Goal: Task Accomplishment & Management: Complete application form

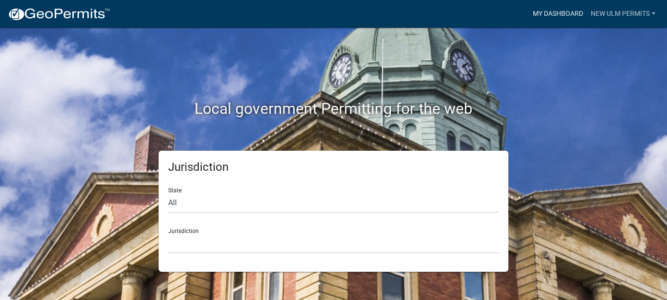
click at [564, 13] on link "My Dashboard" at bounding box center [558, 14] width 58 height 18
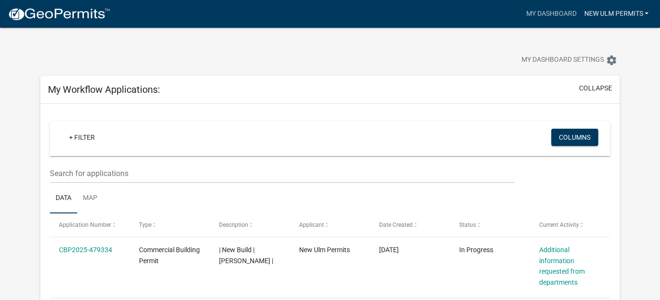
click at [609, 15] on link "New Ulm Permits" at bounding box center [616, 14] width 72 height 18
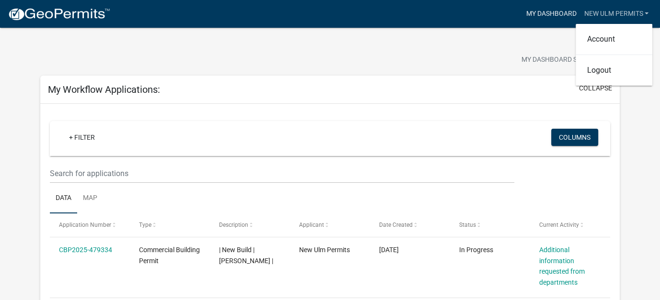
click at [545, 12] on link "My Dashboard" at bounding box center [551, 14] width 58 height 18
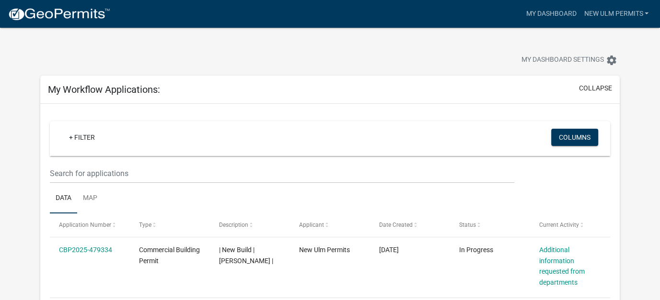
click at [500, 19] on div "My Dashboard New Ulm Permits Account Logout" at bounding box center [385, 14] width 534 height 18
click at [557, 62] on span "My Dashboard Settings" at bounding box center [562, 60] width 82 height 11
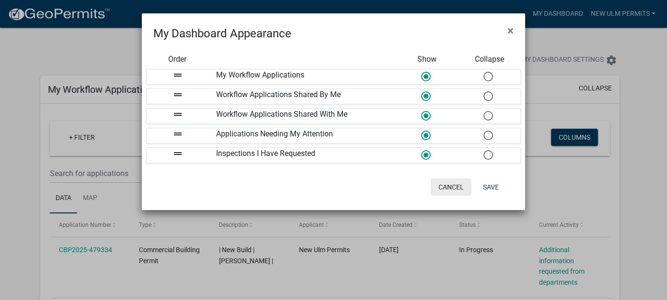
click at [450, 179] on button "Cancel" at bounding box center [451, 187] width 41 height 17
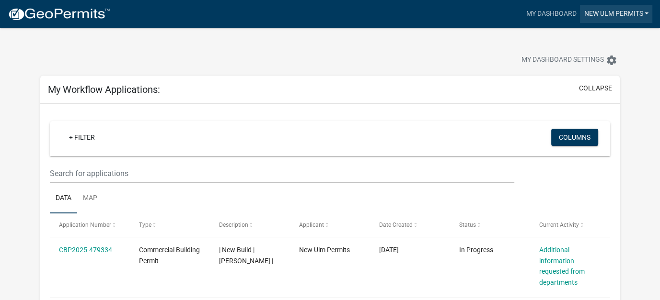
click at [610, 14] on link "New Ulm Permits" at bounding box center [616, 14] width 72 height 18
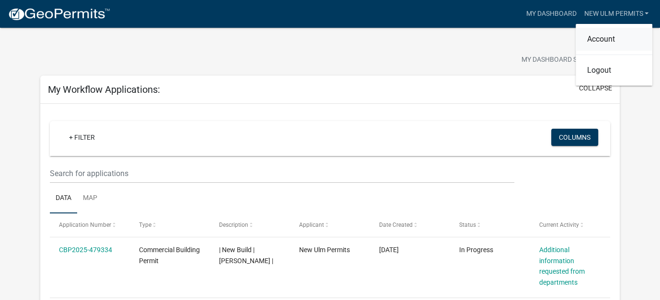
click at [587, 34] on link "Account" at bounding box center [613, 39] width 77 height 23
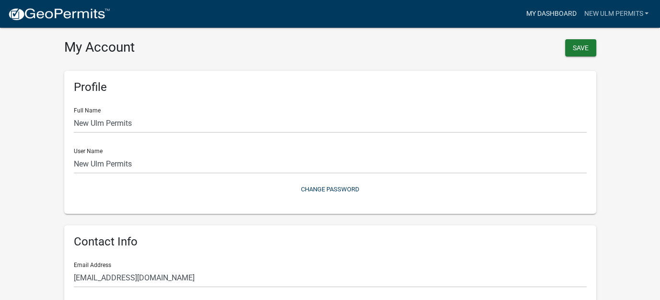
click at [540, 15] on link "My Dashboard" at bounding box center [551, 14] width 58 height 18
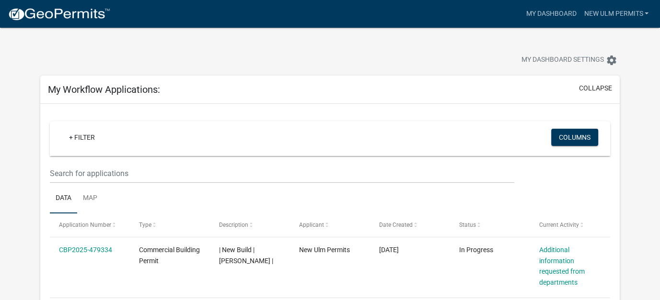
click at [468, 9] on div "My Dashboard New Ulm Permits Account Logout" at bounding box center [385, 14] width 534 height 18
click at [82, 12] on img at bounding box center [59, 14] width 103 height 14
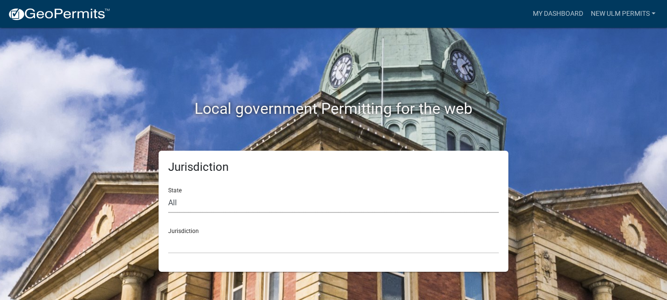
click at [213, 205] on select "All Colorado Georgia Indiana Iowa Kansas Minnesota Ohio South Carolina Wisconsin" at bounding box center [333, 204] width 331 height 20
select select "[US_STATE]"
click at [168, 194] on select "All Colorado Georgia Indiana Iowa Kansas Minnesota Ohio South Carolina Wisconsin" at bounding box center [333, 204] width 331 height 20
click at [206, 251] on select "Becker County, Minnesota Benton County, Minnesota Carlton County, Minnesota Cit…" at bounding box center [333, 244] width 331 height 20
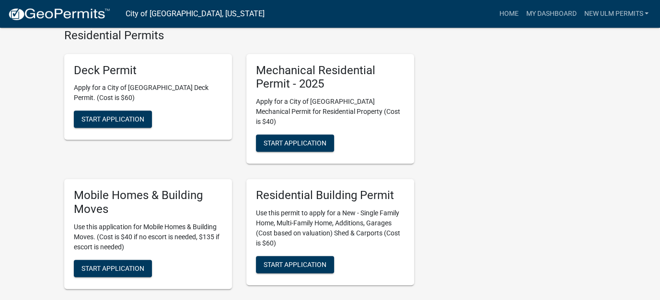
scroll to position [431, 0]
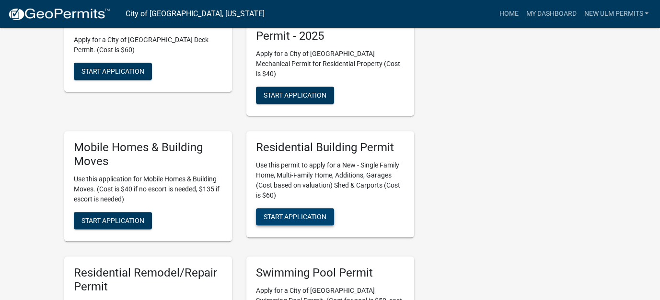
click at [287, 213] on span "Start Application" at bounding box center [294, 217] width 63 height 8
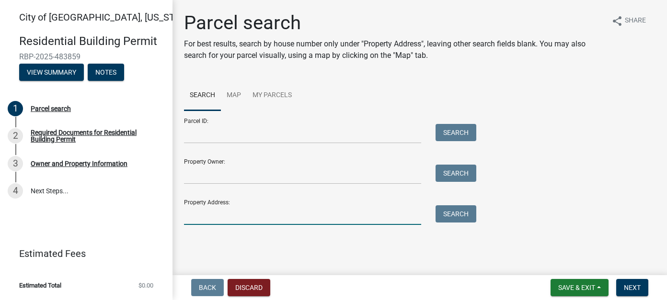
click at [265, 209] on input "Property Address:" at bounding box center [302, 216] width 237 height 20
type input "1806 Red Bud"
click at [456, 214] on button "Search" at bounding box center [455, 214] width 41 height 17
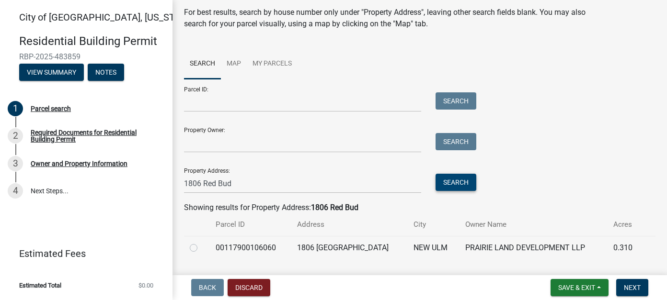
scroll to position [57, 0]
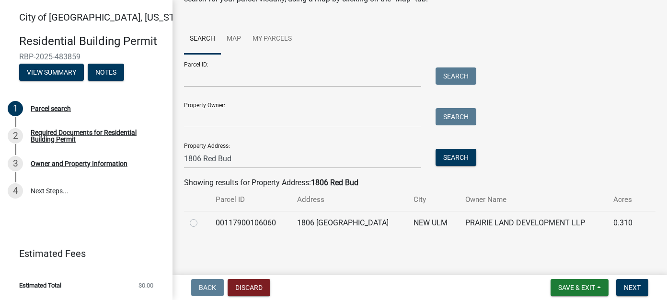
click at [201, 217] on label at bounding box center [201, 217] width 0 height 0
click at [201, 223] on input "radio" at bounding box center [204, 220] width 6 height 6
radio input "true"
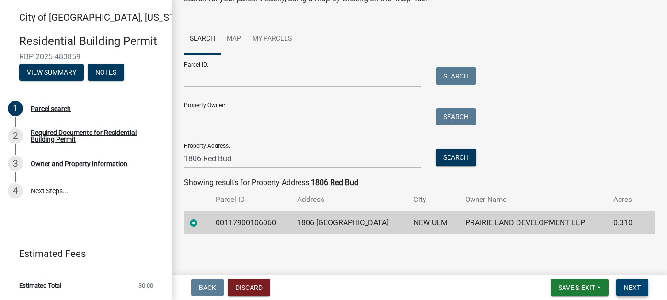
click at [634, 288] on span "Next" at bounding box center [632, 288] width 17 height 8
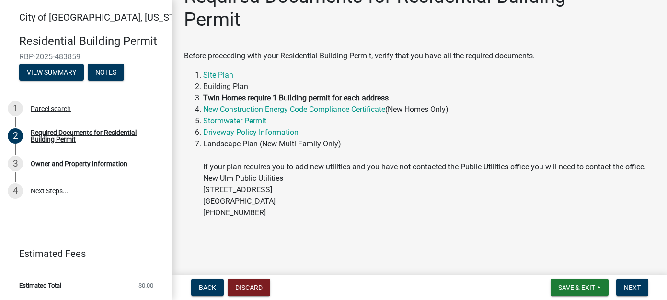
scroll to position [41, 0]
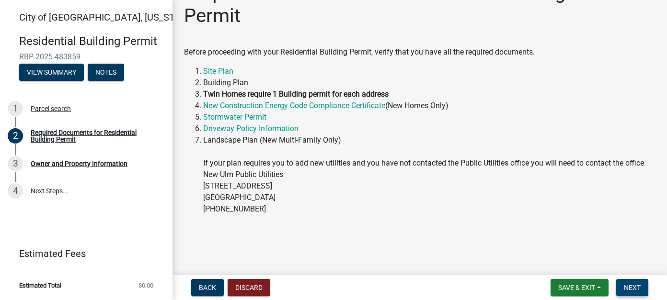
click at [640, 284] on button "Next" at bounding box center [632, 287] width 32 height 17
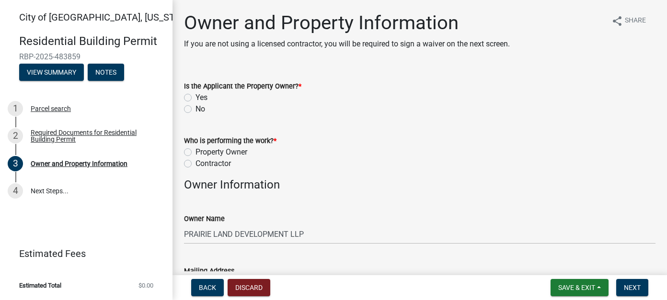
click at [195, 110] on label "No" at bounding box center [200, 108] width 10 height 11
click at [195, 110] on input "No" at bounding box center [198, 106] width 6 height 6
radio input "true"
click at [195, 163] on label "Contractor" at bounding box center [212, 163] width 35 height 11
click at [195, 163] on input "Contractor" at bounding box center [198, 161] width 6 height 6
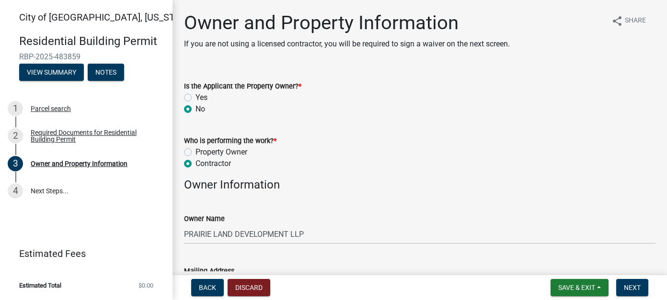
radio input "true"
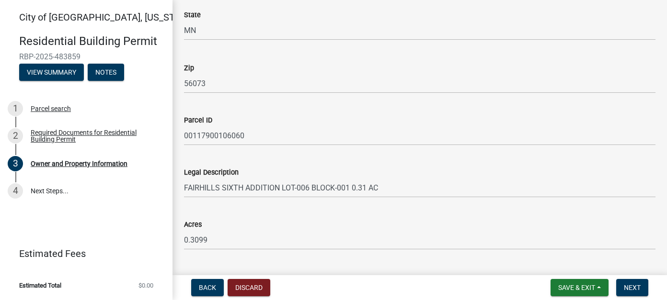
scroll to position [719, 0]
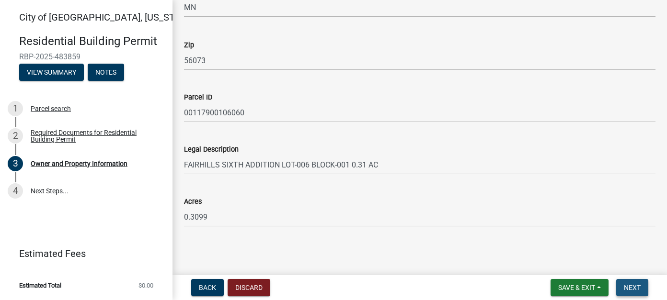
click at [631, 285] on span "Next" at bounding box center [632, 288] width 17 height 8
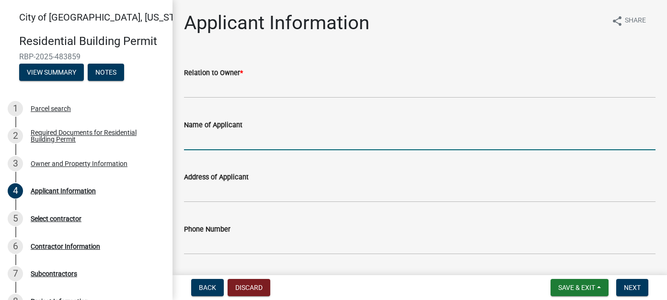
click at [223, 136] on input "Name of Applicant" at bounding box center [419, 141] width 471 height 20
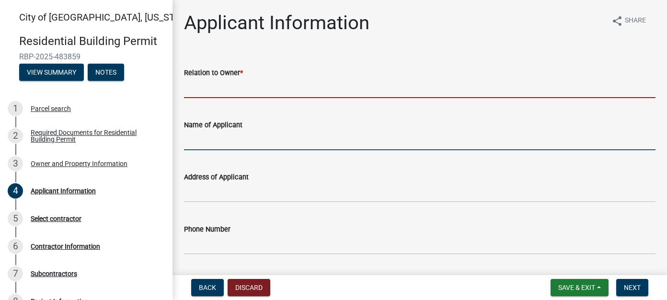
click at [218, 91] on input "Relation to Owner *" at bounding box center [419, 89] width 471 height 20
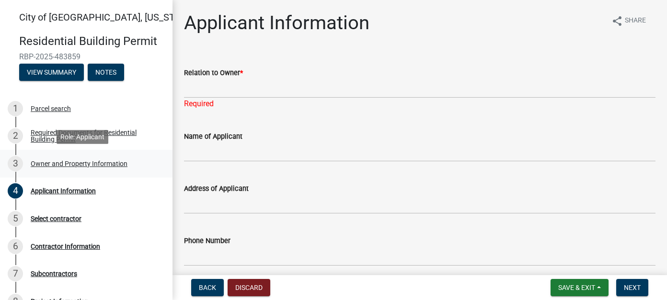
click at [82, 164] on div "Owner and Property Information" at bounding box center [79, 163] width 97 height 7
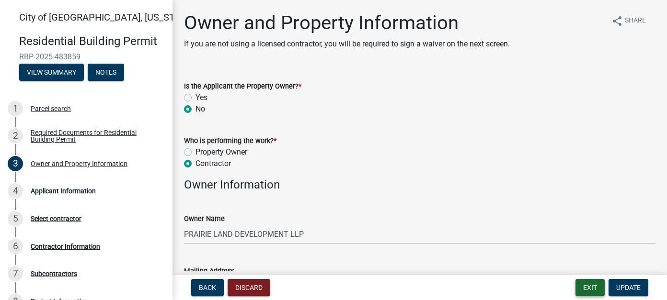
click at [594, 291] on button "Exit" at bounding box center [589, 287] width 29 height 17
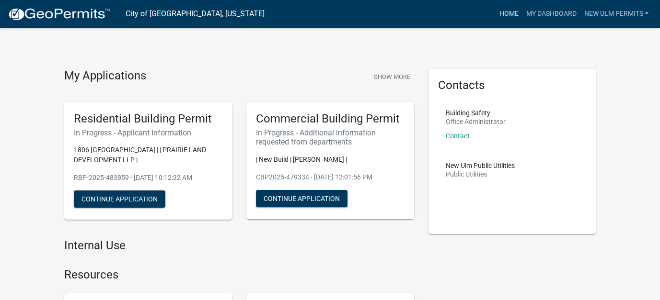
click at [502, 13] on link "Home" at bounding box center [508, 14] width 27 height 18
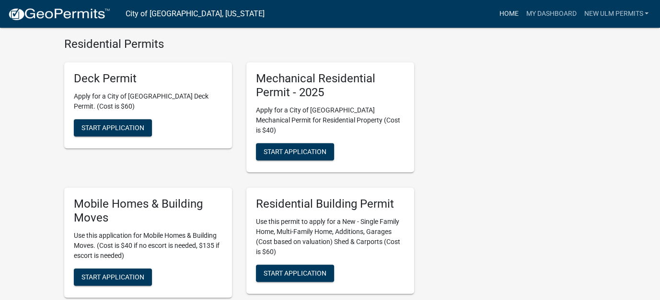
scroll to position [383, 0]
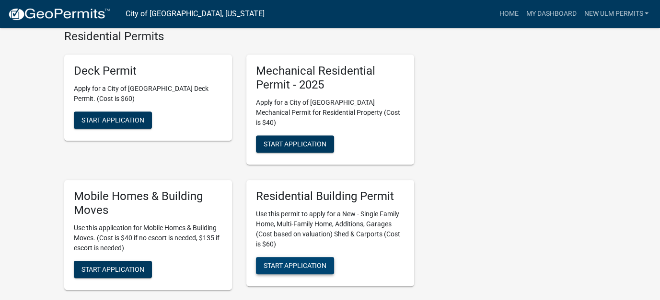
click at [281, 262] on span "Start Application" at bounding box center [294, 266] width 63 height 8
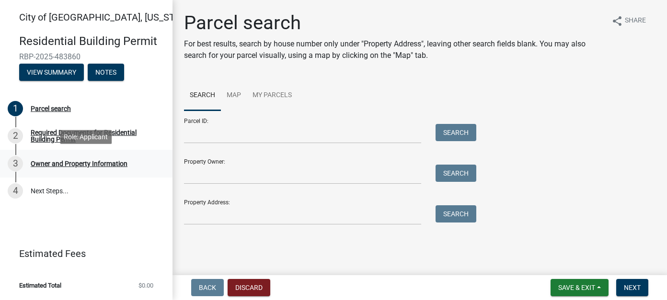
click at [46, 160] on div "Owner and Property Information" at bounding box center [79, 163] width 97 height 7
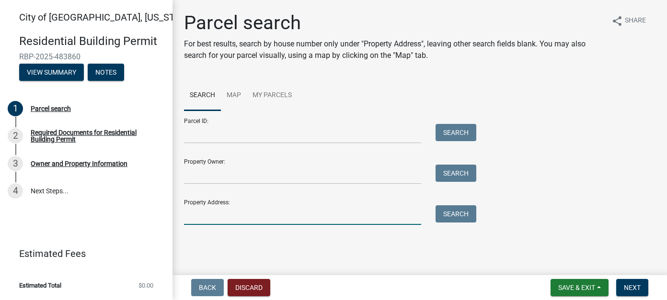
click at [241, 212] on input "Property Address:" at bounding box center [302, 216] width 237 height 20
type input "1806 Red Bud"
click at [457, 215] on button "Search" at bounding box center [455, 214] width 41 height 17
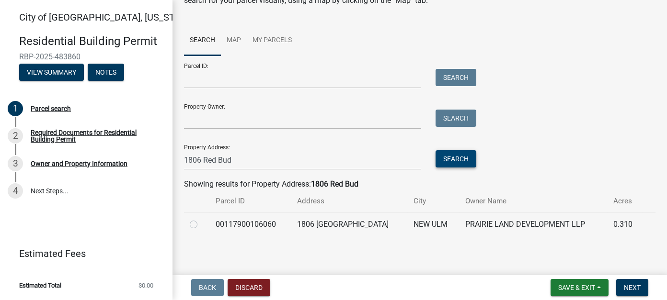
scroll to position [57, 0]
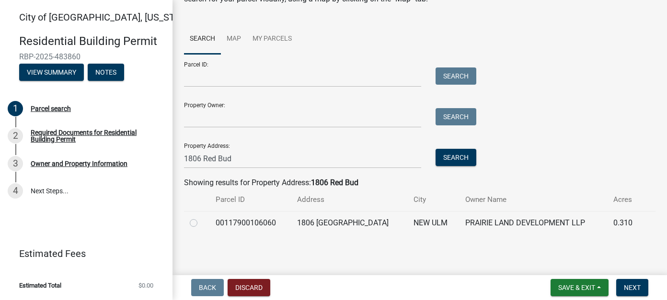
click at [201, 217] on label at bounding box center [201, 217] width 0 height 0
click at [201, 224] on input "radio" at bounding box center [204, 220] width 6 height 6
radio input "true"
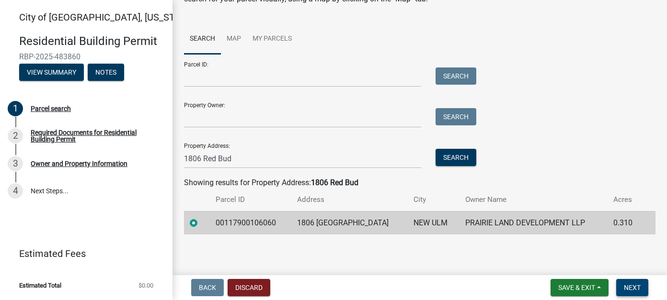
click at [637, 292] on button "Next" at bounding box center [632, 287] width 32 height 17
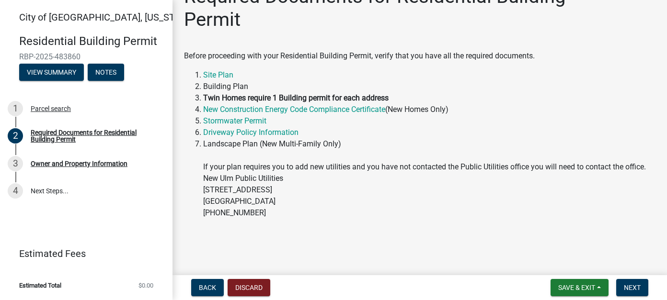
scroll to position [41, 0]
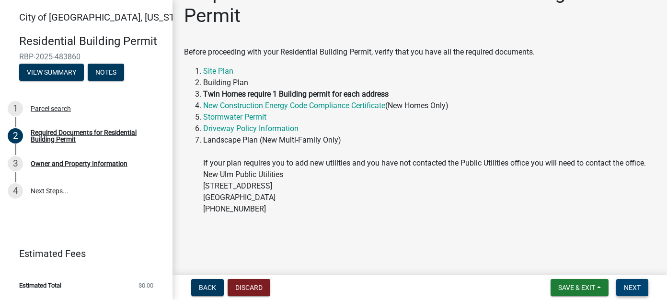
click at [638, 294] on button "Next" at bounding box center [632, 287] width 32 height 17
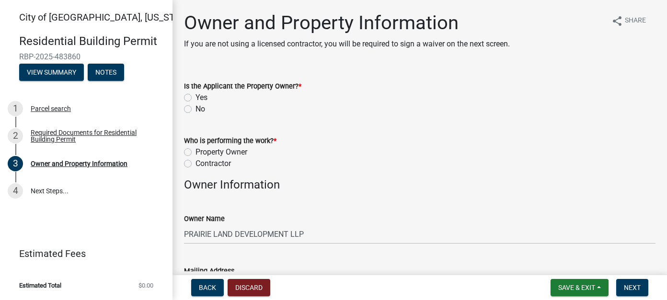
click at [195, 99] on label "Yes" at bounding box center [201, 97] width 12 height 11
click at [195, 98] on input "Yes" at bounding box center [198, 95] width 6 height 6
radio input "true"
click at [195, 97] on label "Yes" at bounding box center [201, 97] width 12 height 11
click at [195, 97] on input "Yes" at bounding box center [198, 95] width 6 height 6
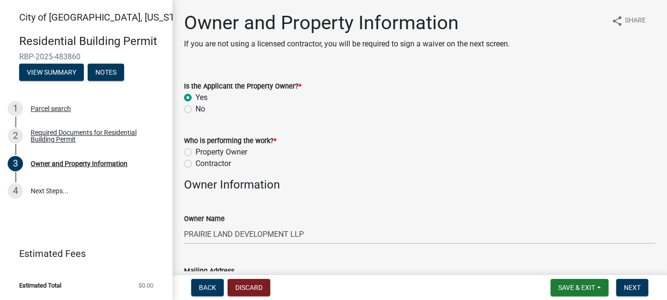
click at [195, 109] on label "No" at bounding box center [200, 108] width 10 height 11
click at [195, 109] on input "No" at bounding box center [198, 106] width 6 height 6
radio input "true"
click at [190, 93] on div "Yes" at bounding box center [419, 97] width 471 height 11
click at [195, 101] on label "Yes" at bounding box center [201, 97] width 12 height 11
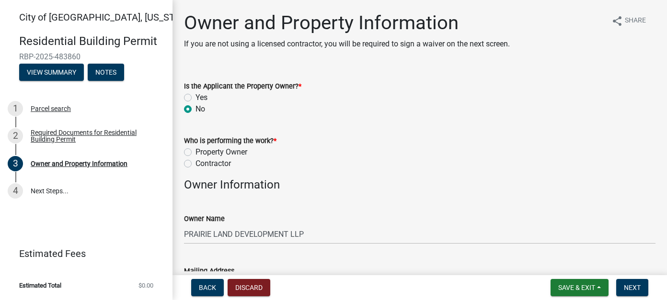
click at [195, 98] on input "Yes" at bounding box center [198, 95] width 6 height 6
radio input "true"
click at [195, 153] on label "Property Owner" at bounding box center [221, 152] width 52 height 11
click at [195, 153] on input "Property Owner" at bounding box center [198, 150] width 6 height 6
radio input "true"
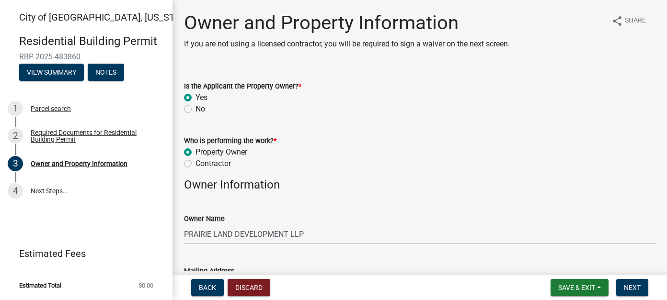
click at [195, 165] on label "Contractor" at bounding box center [212, 163] width 35 height 11
click at [195, 164] on input "Contractor" at bounding box center [198, 161] width 6 height 6
radio input "true"
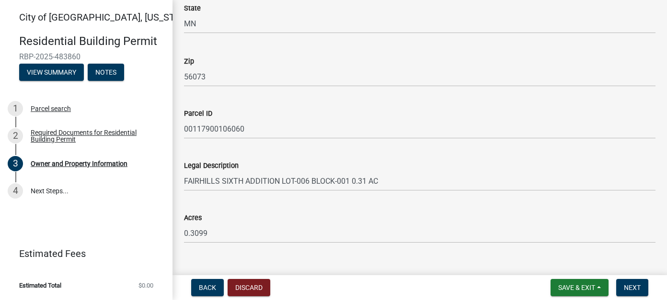
scroll to position [719, 0]
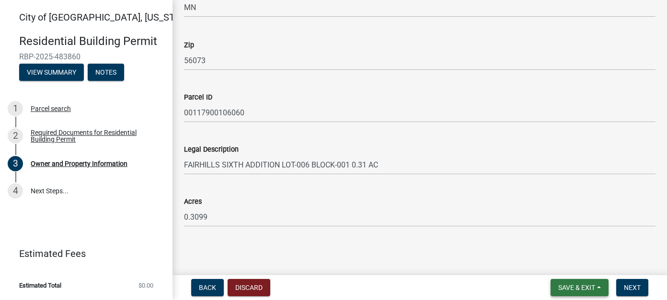
click at [593, 287] on span "Save & Exit" at bounding box center [576, 288] width 37 height 8
drag, startPoint x: 581, startPoint y: 271, endPoint x: 579, endPoint y: 286, distance: 15.0
click at [579, 286] on div "Save & Exit Save Save & Exit" at bounding box center [579, 287] width 58 height 17
click at [249, 285] on button "Discard" at bounding box center [249, 287] width 43 height 17
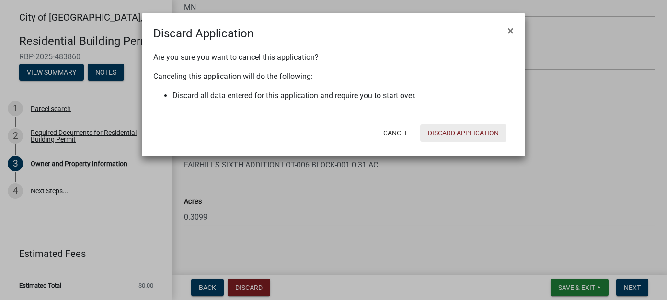
click at [471, 133] on button "Discard Application" at bounding box center [463, 133] width 86 height 17
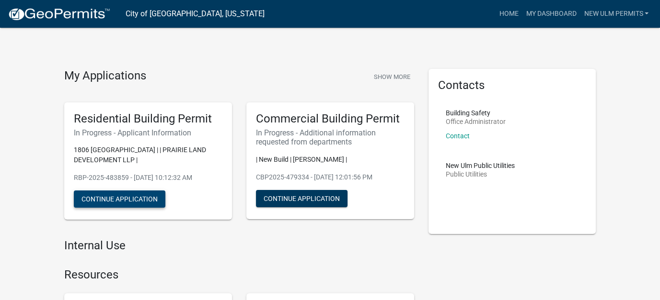
click at [137, 201] on button "Continue Application" at bounding box center [119, 199] width 91 height 17
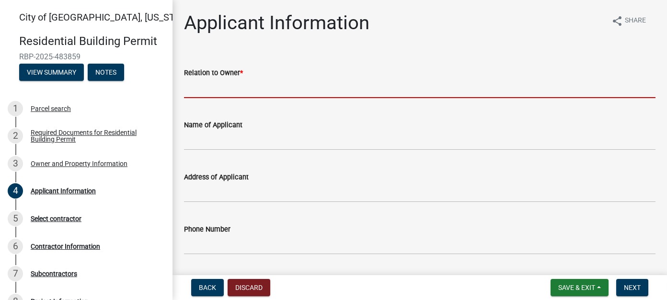
click at [232, 89] on input "Relation to Owner *" at bounding box center [419, 89] width 471 height 20
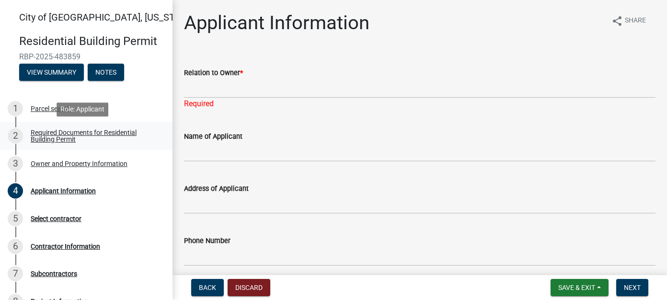
click at [64, 142] on div "Required Documents for Residential Building Permit" at bounding box center [94, 135] width 126 height 13
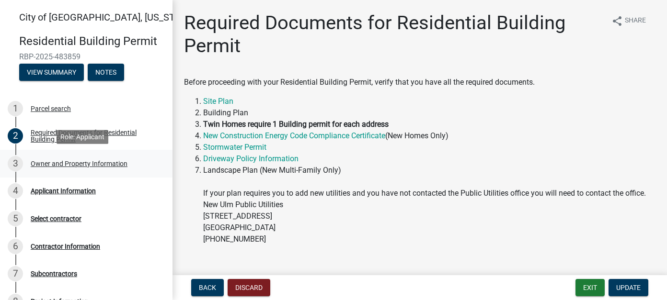
click at [62, 165] on div "Owner and Property Information" at bounding box center [79, 163] width 97 height 7
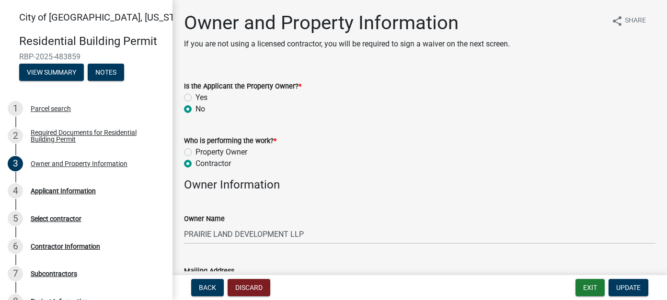
click at [195, 97] on label "Yes" at bounding box center [201, 97] width 12 height 11
click at [195, 97] on input "Yes" at bounding box center [198, 95] width 6 height 6
radio input "true"
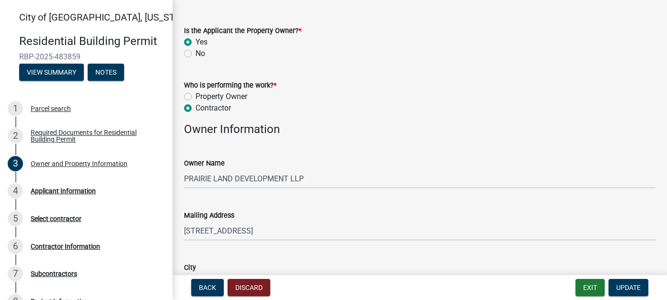
scroll to position [48, 0]
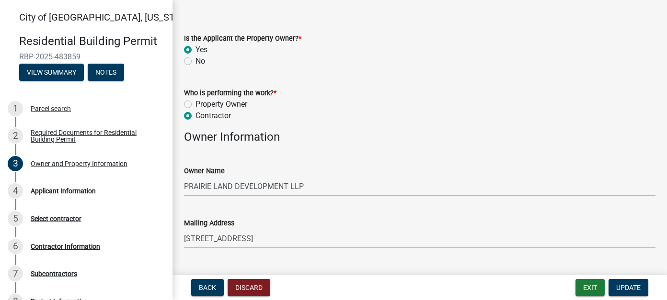
click at [195, 62] on label "No" at bounding box center [200, 61] width 10 height 11
click at [195, 62] on input "No" at bounding box center [198, 59] width 6 height 6
radio input "true"
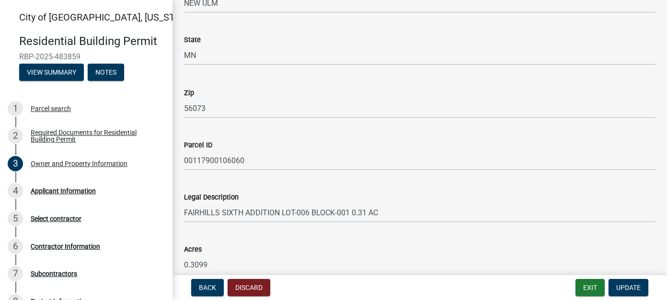
scroll to position [719, 0]
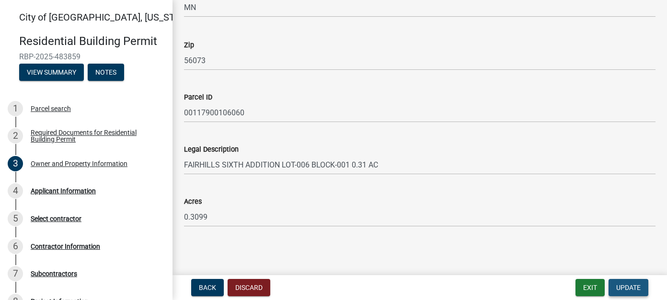
click at [623, 289] on span "Update" at bounding box center [628, 288] width 24 height 8
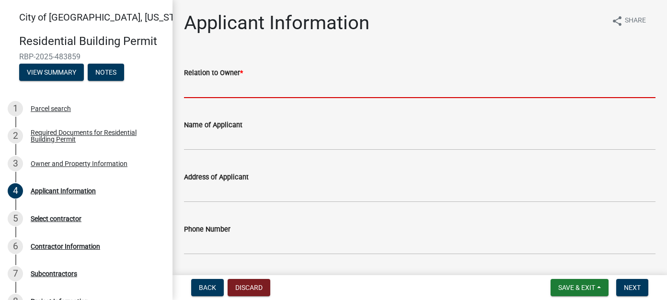
click at [250, 90] on input "Relation to Owner *" at bounding box center [419, 89] width 471 height 20
type input "Contractor"
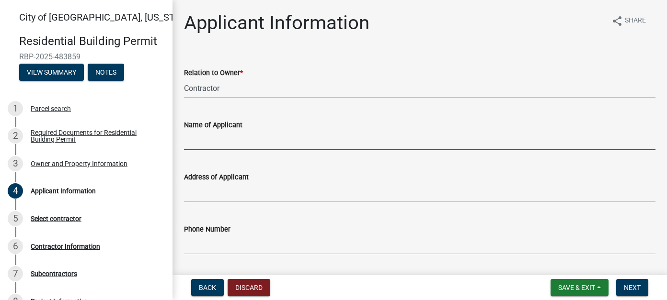
click at [216, 142] on input "Name of Applicant" at bounding box center [419, 141] width 471 height 20
type input "Brian Fischer"
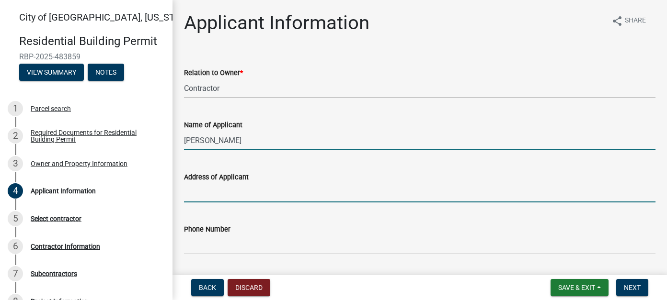
click at [215, 193] on input "Address of Applicant" at bounding box center [419, 193] width 471 height 20
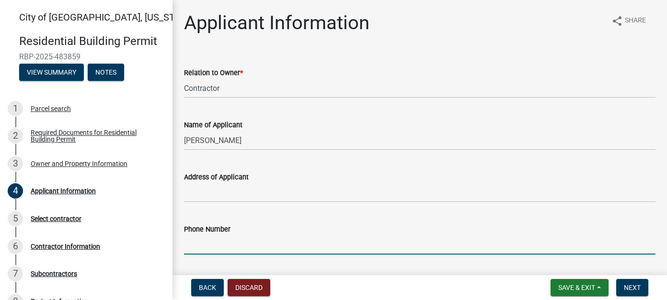
click at [208, 246] on input "Phone Number" at bounding box center [419, 245] width 471 height 20
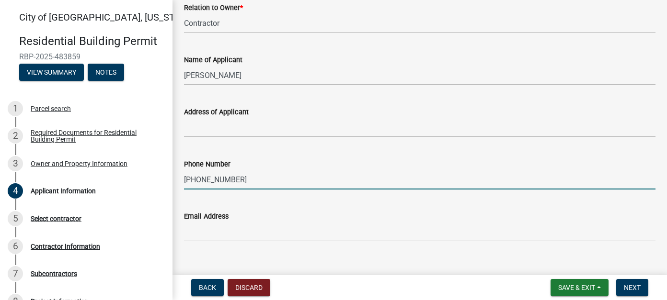
scroll to position [80, 0]
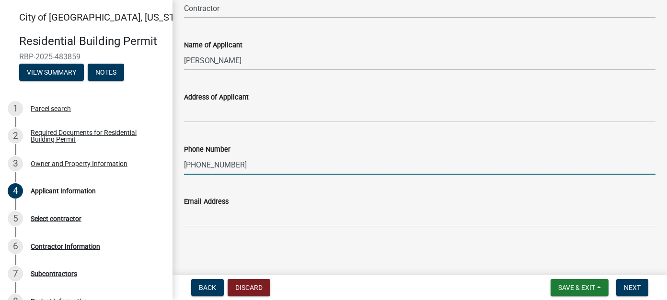
type input "507-233-8440"
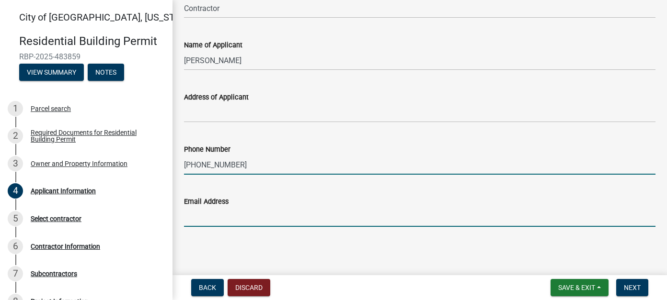
click at [222, 212] on input "Email Address" at bounding box center [419, 217] width 471 height 20
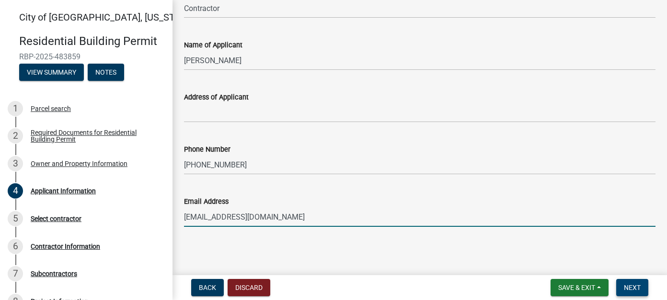
type input "brianf@designhomecenter.com"
click at [639, 293] on button "Next" at bounding box center [632, 287] width 32 height 17
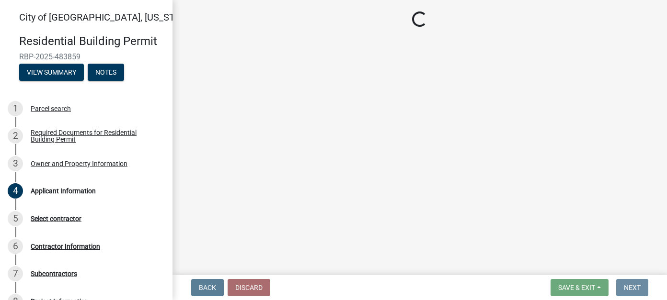
scroll to position [0, 0]
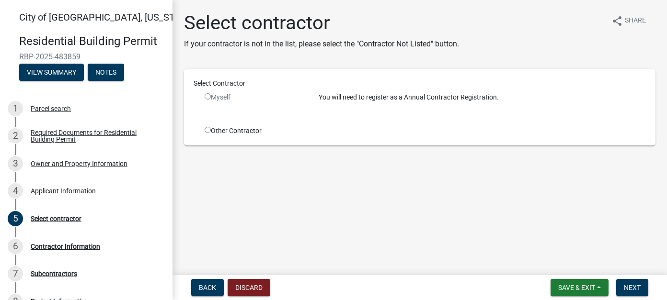
click at [207, 97] on input "radio" at bounding box center [208, 96] width 6 height 6
radio input "false"
click at [207, 128] on input "radio" at bounding box center [208, 130] width 6 height 6
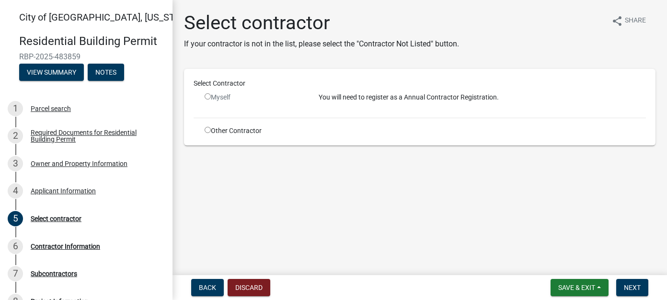
radio input "true"
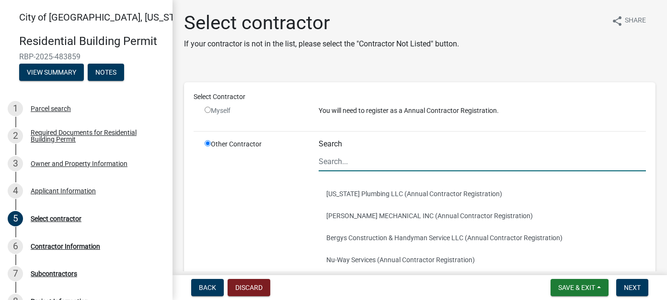
click at [331, 161] on input "Search" at bounding box center [482, 162] width 327 height 20
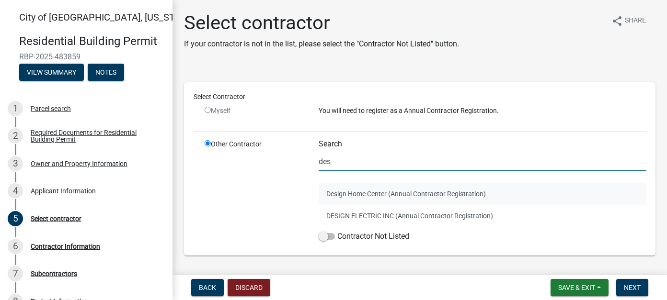
type input "des"
click at [383, 193] on button "Design Home Center (Annual Contractor Registration)" at bounding box center [482, 194] width 327 height 22
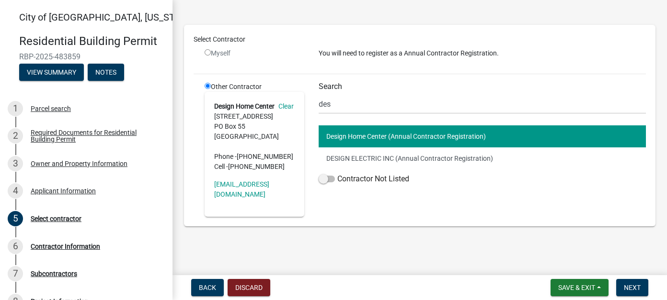
scroll to position [67, 0]
click at [636, 290] on span "Next" at bounding box center [632, 288] width 17 height 8
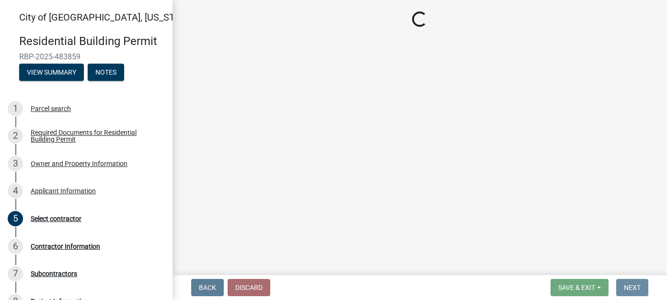
scroll to position [0, 0]
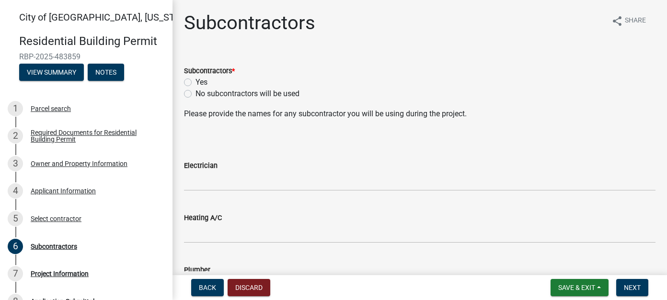
click at [195, 82] on label "Yes" at bounding box center [201, 82] width 12 height 11
click at [195, 82] on input "Yes" at bounding box center [198, 80] width 6 height 6
radio input "true"
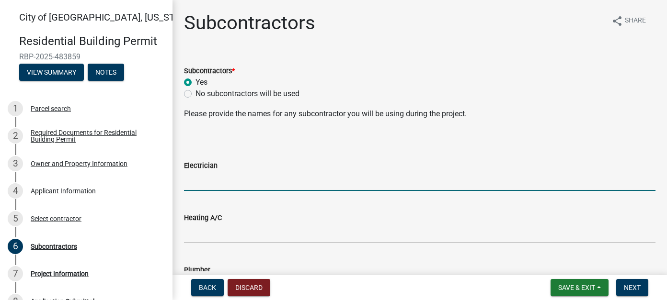
click at [209, 179] on input "Electrician" at bounding box center [419, 181] width 471 height 20
type input "NU Current"
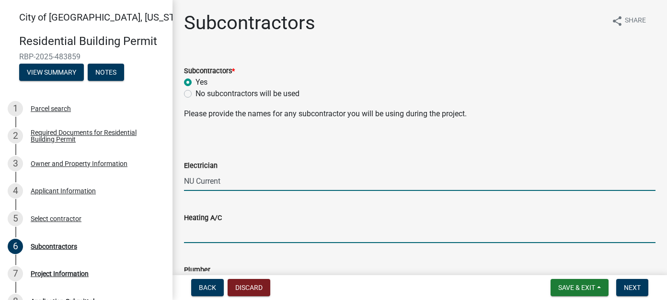
click at [213, 236] on input "Heating A/C" at bounding box center [419, 234] width 471 height 20
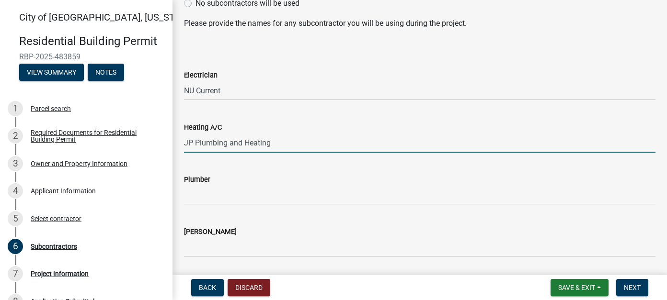
scroll to position [96, 0]
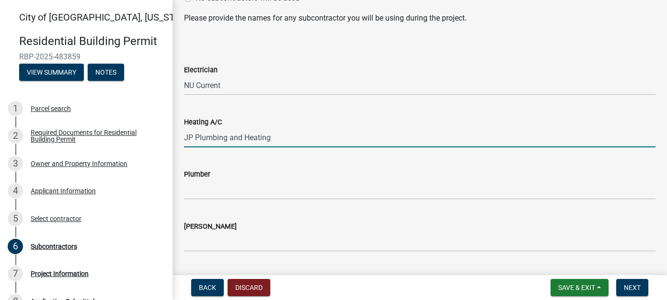
type input "JP Plumbing and Heating"
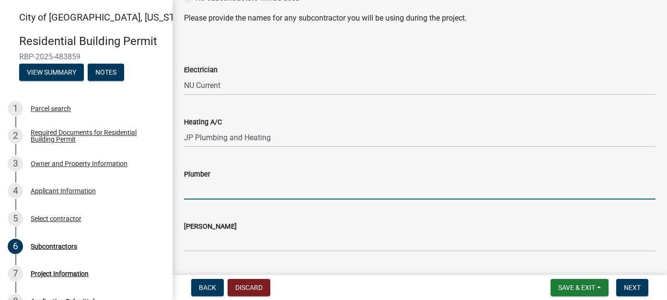
click at [255, 198] on input "Plumber" at bounding box center [419, 190] width 471 height 20
type input "JP Plumbing and Heating"
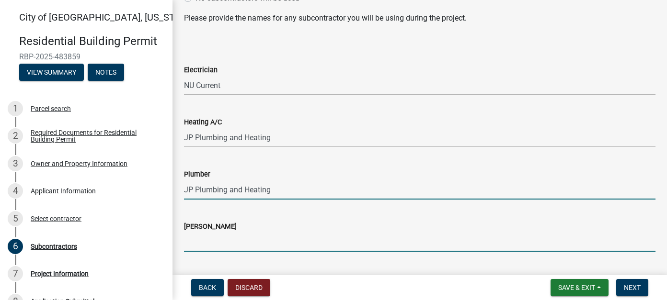
click at [234, 242] on input "Mason" at bounding box center [419, 242] width 471 height 20
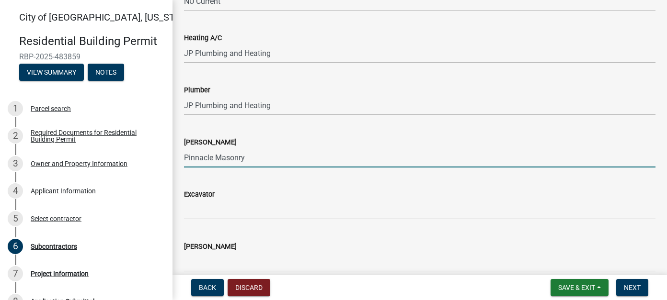
scroll to position [192, 0]
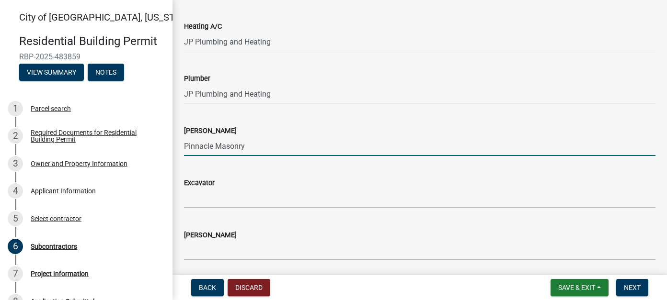
type input "Pinnacle Masonry"
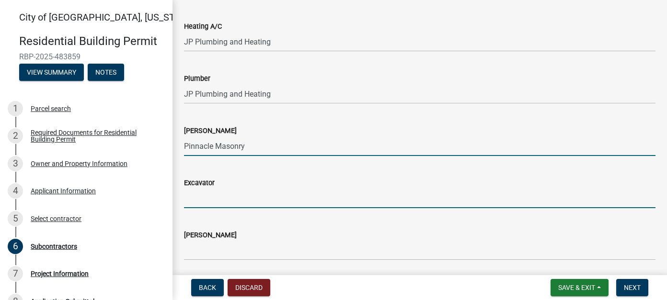
click at [200, 195] on input "Excavator" at bounding box center [419, 199] width 471 height 20
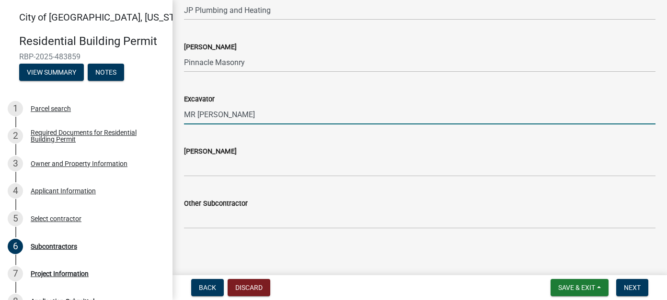
scroll to position [277, 0]
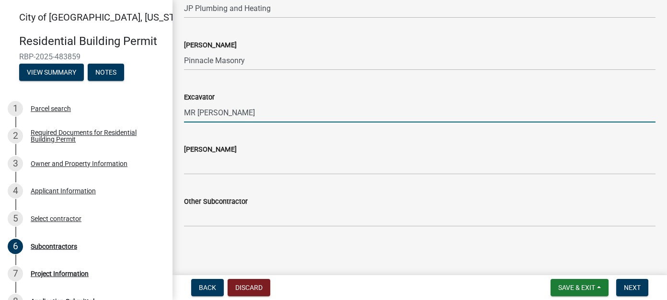
type input "MR Paving"
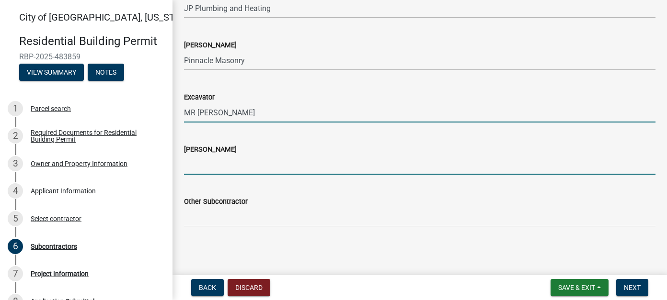
click at [204, 168] on input "Carpenter" at bounding box center [419, 165] width 471 height 20
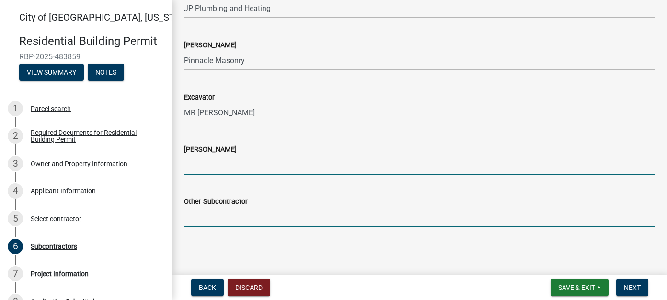
click at [208, 218] on input "Other Subcontractor" at bounding box center [419, 217] width 471 height 20
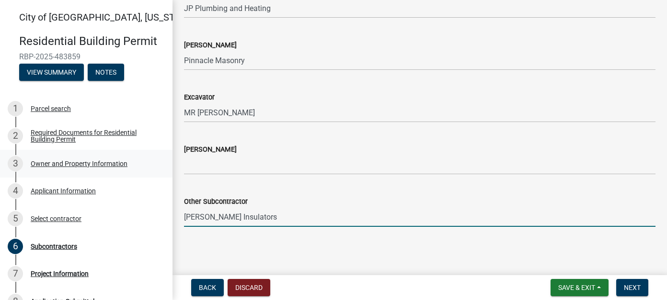
type input "Riechel Insulators"
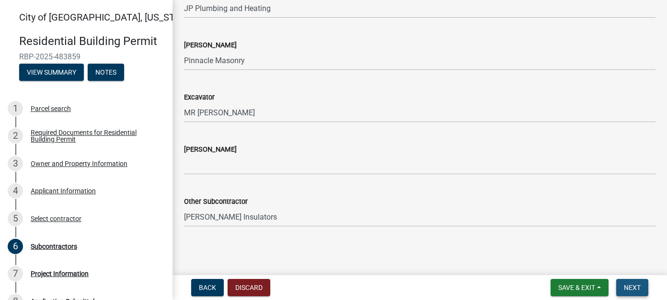
click at [636, 288] on span "Next" at bounding box center [632, 288] width 17 height 8
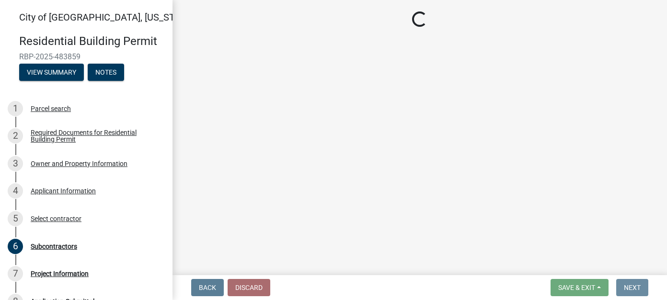
scroll to position [0, 0]
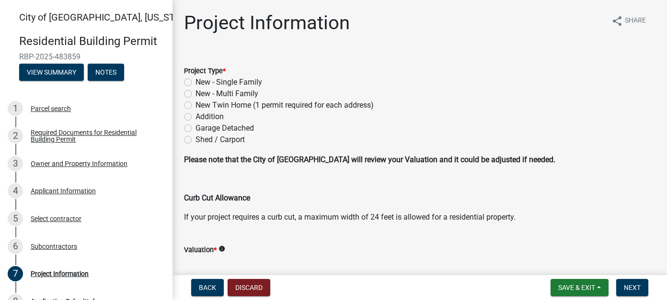
click at [195, 82] on label "New - Single Family" at bounding box center [228, 82] width 67 height 11
click at [195, 82] on input "New - Single Family" at bounding box center [198, 80] width 6 height 6
radio input "true"
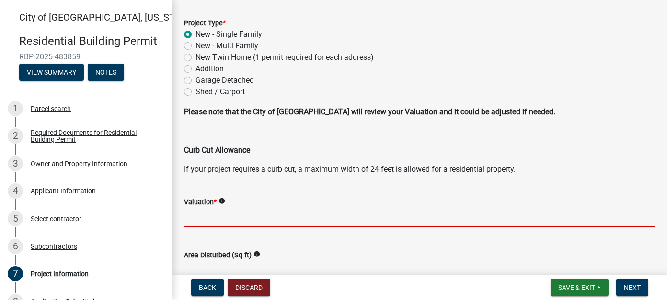
drag, startPoint x: 207, startPoint y: 217, endPoint x: 203, endPoint y: 215, distance: 5.6
click at [207, 217] on input "text" at bounding box center [419, 218] width 471 height 20
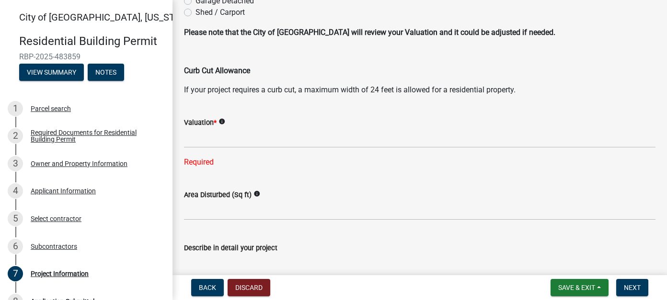
scroll to position [144, 0]
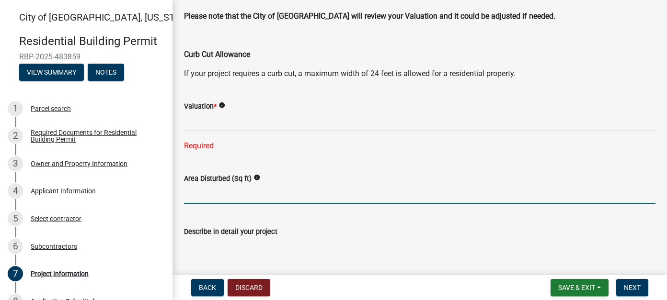
click at [202, 196] on input "text" at bounding box center [419, 194] width 471 height 20
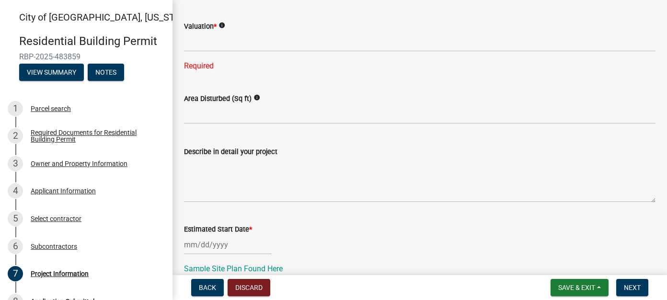
scroll to position [240, 0]
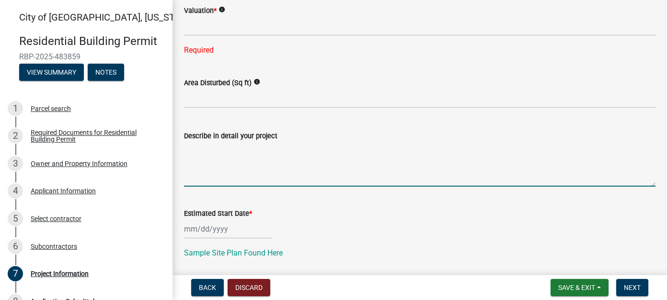
click at [240, 163] on textarea "Describe in detail your project" at bounding box center [419, 164] width 471 height 45
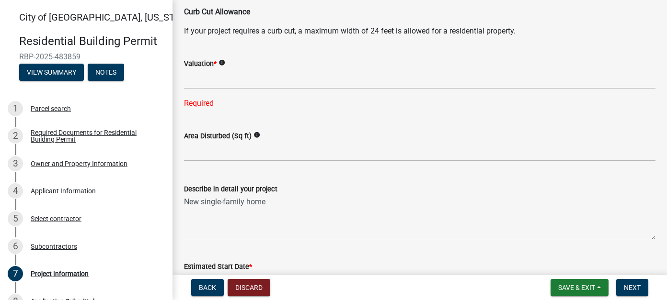
scroll to position [192, 0]
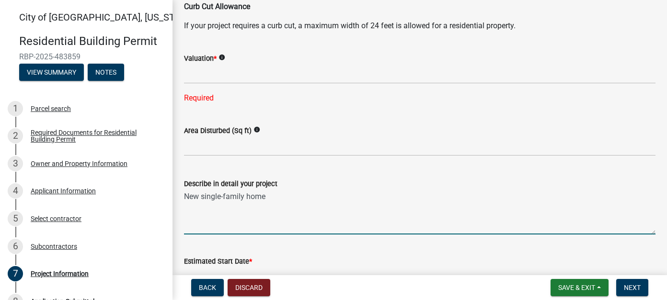
click at [277, 199] on textarea "New single-family home" at bounding box center [419, 212] width 471 height 45
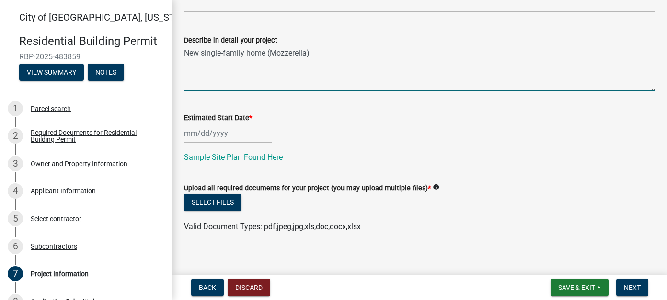
scroll to position [342, 0]
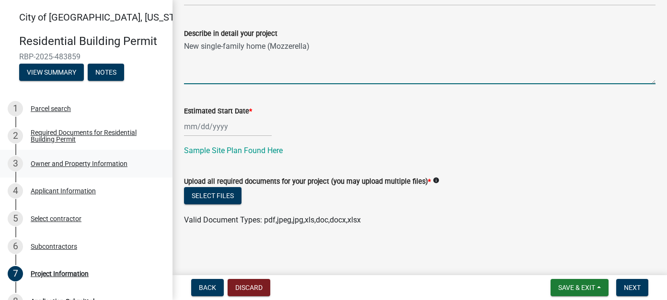
type textarea "New single-family home (Mozzerella)"
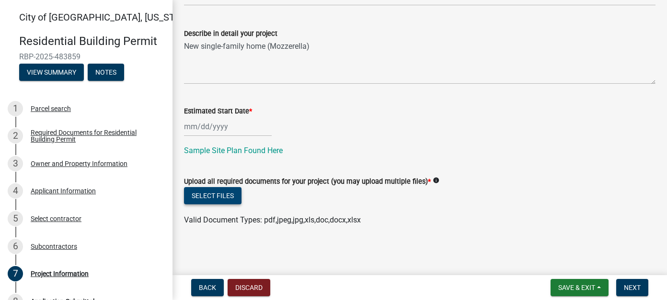
click at [214, 198] on button "Select files" at bounding box center [212, 195] width 57 height 17
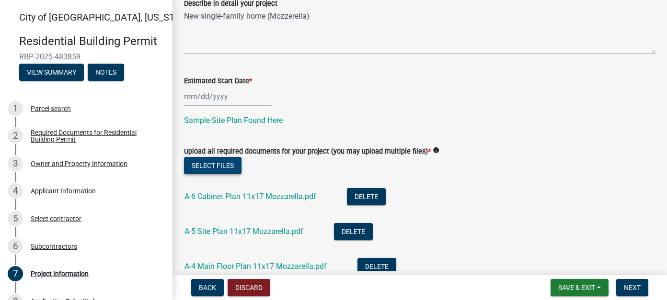
scroll to position [294, 0]
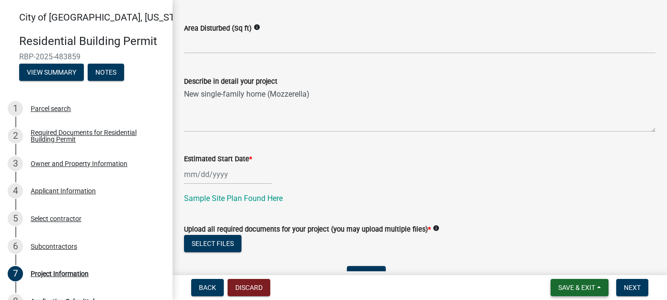
click at [590, 290] on span "Save & Exit" at bounding box center [576, 288] width 37 height 8
click at [572, 263] on button "Save & Exit" at bounding box center [570, 262] width 77 height 23
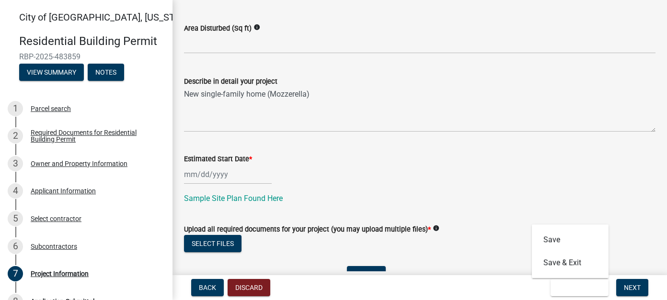
scroll to position [0, 0]
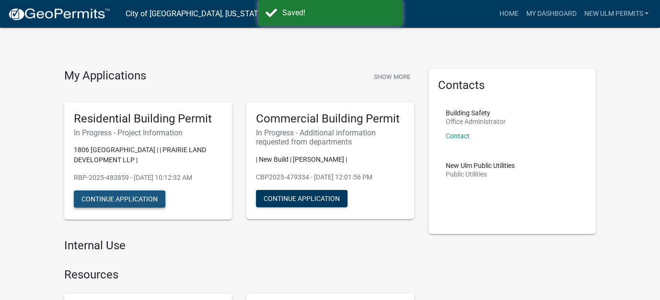
click at [137, 200] on button "Continue Application" at bounding box center [119, 199] width 91 height 17
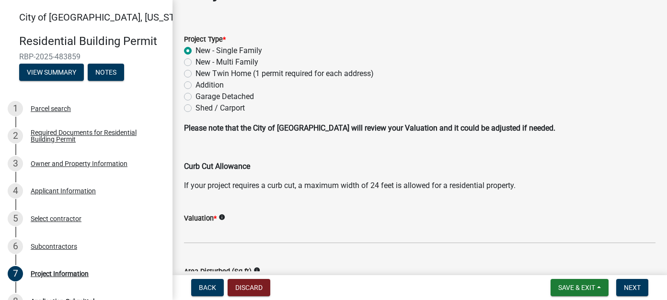
scroll to position [48, 0]
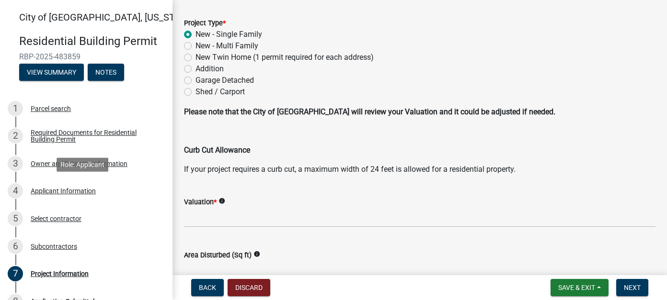
click at [59, 189] on div "Applicant Information" at bounding box center [63, 191] width 65 height 7
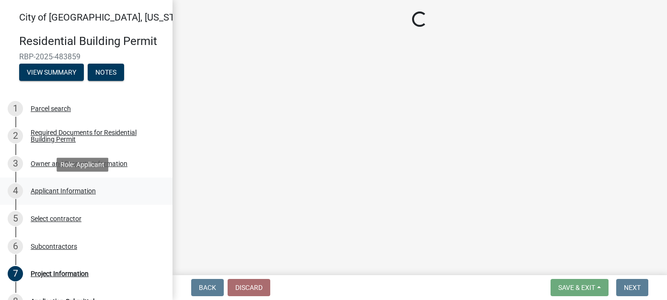
scroll to position [0, 0]
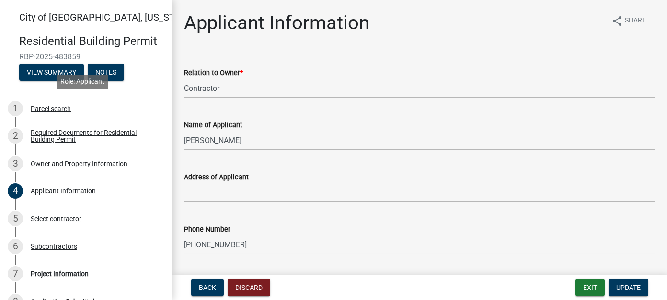
click at [58, 107] on div "Parcel search" at bounding box center [51, 108] width 40 height 7
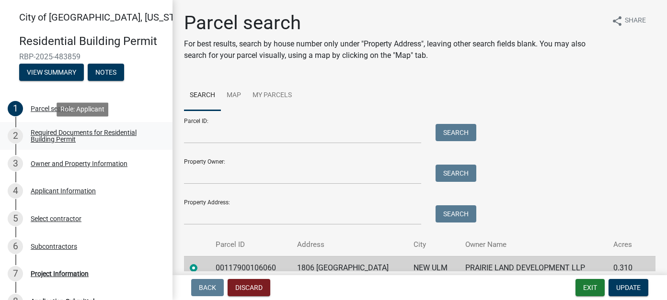
click at [65, 136] on div "Required Documents for Residential Building Permit" at bounding box center [94, 135] width 126 height 13
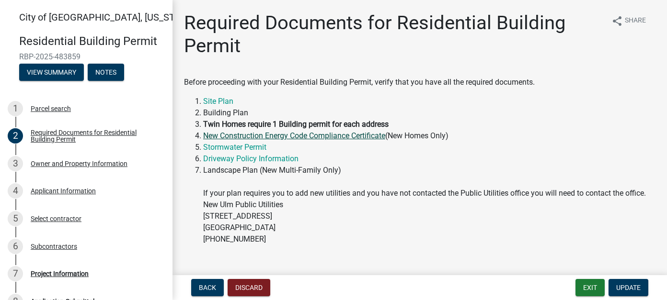
click at [262, 134] on link "New Construction Energy Code Compliance Certificate" at bounding box center [294, 135] width 182 height 9
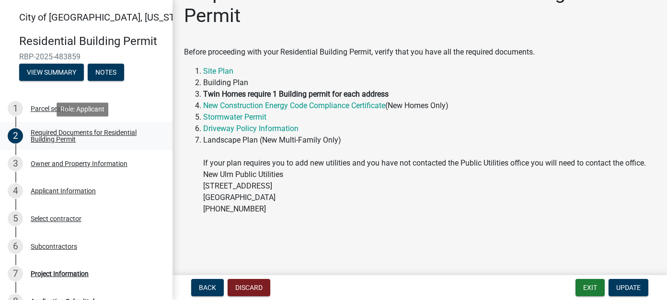
drag, startPoint x: 76, startPoint y: 136, endPoint x: 75, endPoint y: 141, distance: 5.5
click at [76, 136] on div "Required Documents for Residential Building Permit" at bounding box center [94, 135] width 126 height 13
click at [64, 165] on div "Owner and Property Information" at bounding box center [79, 163] width 97 height 7
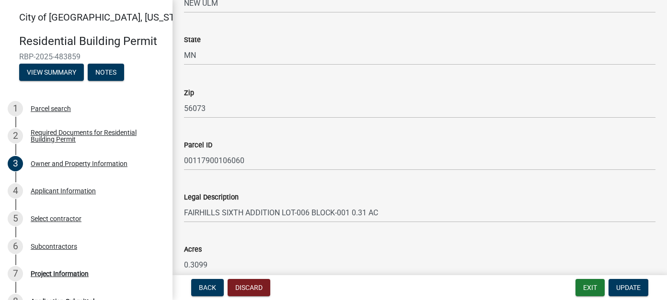
scroll to position [719, 0]
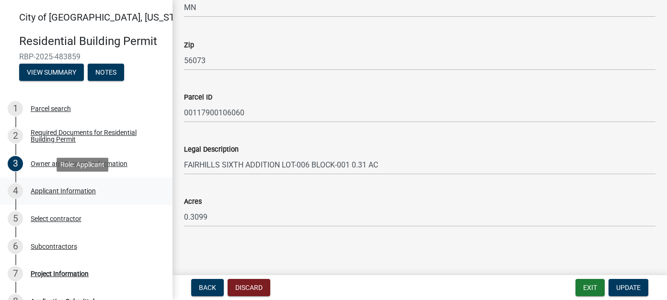
click at [76, 194] on div "Applicant Information" at bounding box center [63, 191] width 65 height 7
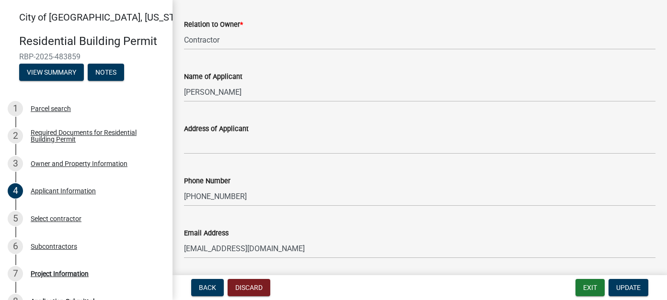
scroll to position [80, 0]
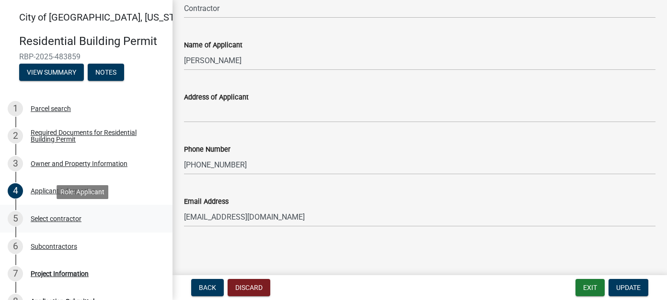
click at [66, 220] on div "Select contractor" at bounding box center [56, 219] width 51 height 7
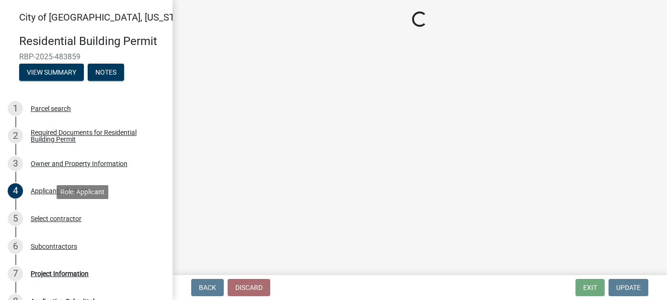
scroll to position [0, 0]
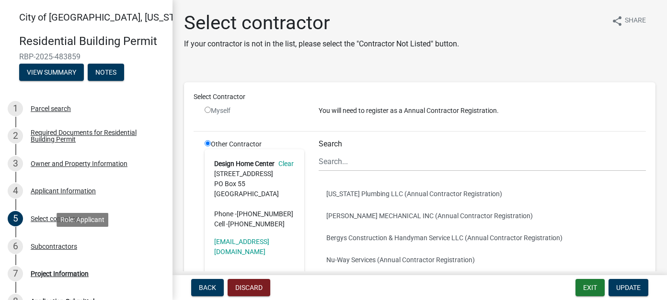
click at [57, 248] on div "Subcontractors" at bounding box center [54, 246] width 46 height 7
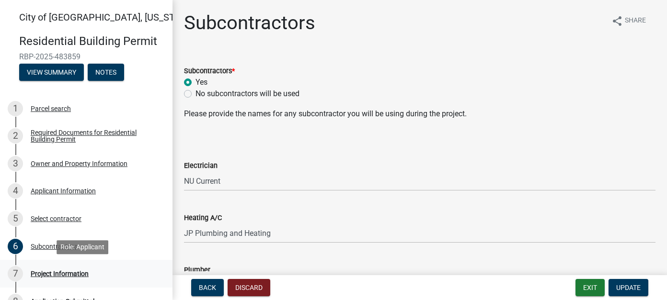
click at [72, 277] on div "Project Information" at bounding box center [60, 274] width 58 height 7
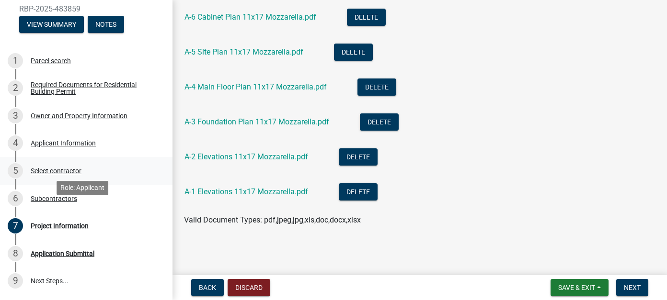
scroll to position [96, 0]
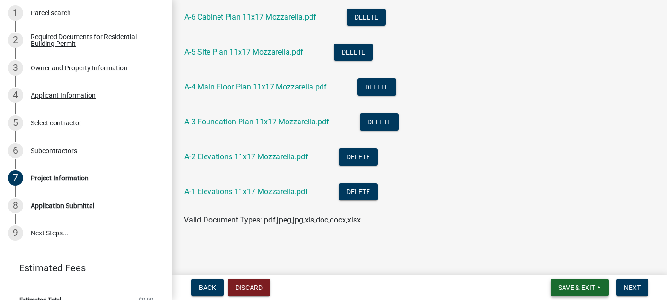
click at [572, 292] on button "Save & Exit" at bounding box center [579, 287] width 58 height 17
click at [568, 264] on button "Save & Exit" at bounding box center [570, 262] width 77 height 23
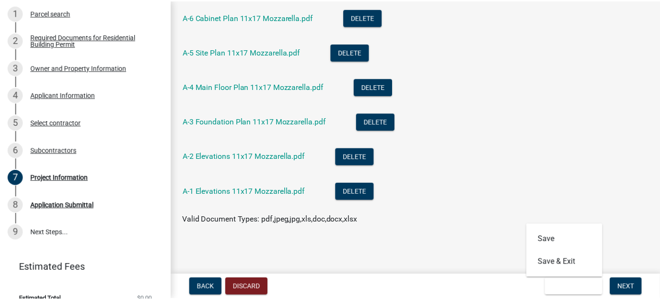
scroll to position [0, 0]
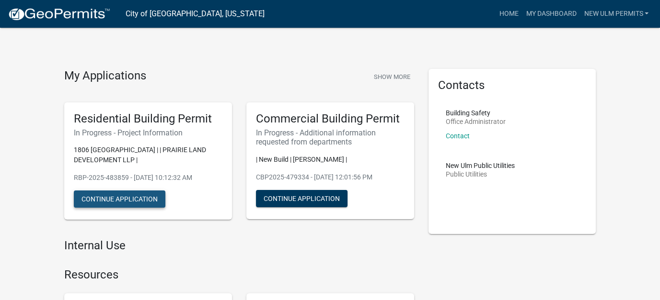
click at [126, 200] on button "Continue Application" at bounding box center [119, 199] width 91 height 17
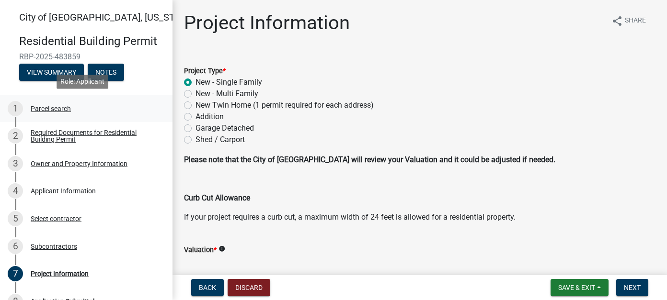
click at [55, 114] on div "1 Parcel search" at bounding box center [82, 108] width 149 height 15
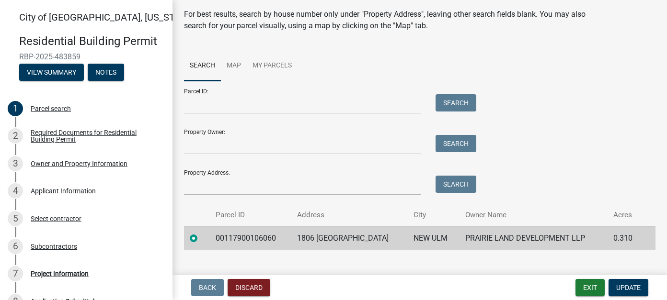
scroll to position [45, 0]
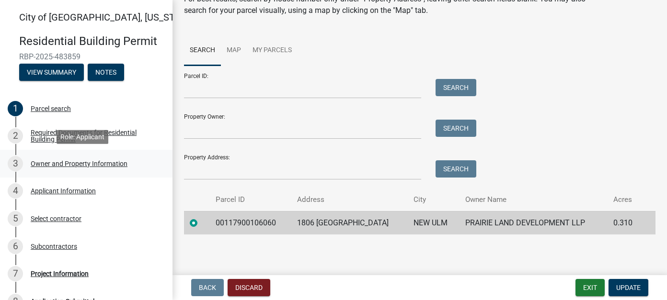
drag, startPoint x: 47, startPoint y: 163, endPoint x: 73, endPoint y: 171, distance: 27.0
click at [47, 163] on div "Owner and Property Information" at bounding box center [79, 163] width 97 height 7
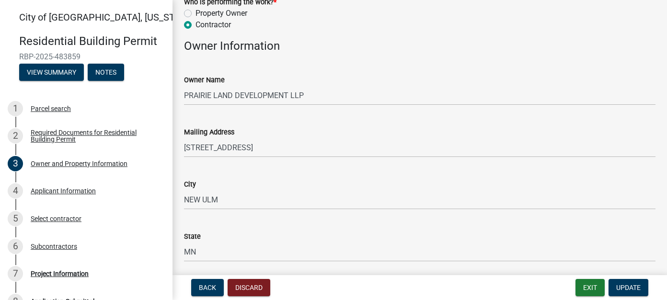
scroll to position [144, 0]
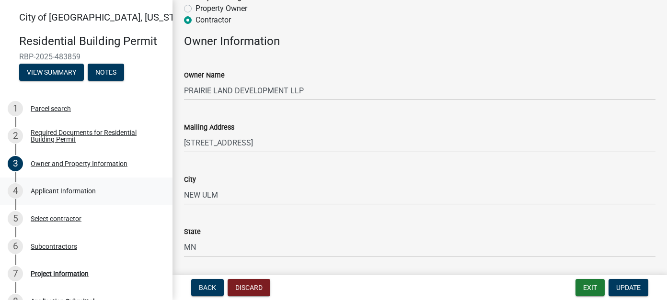
click at [57, 193] on div "Applicant Information" at bounding box center [63, 191] width 65 height 7
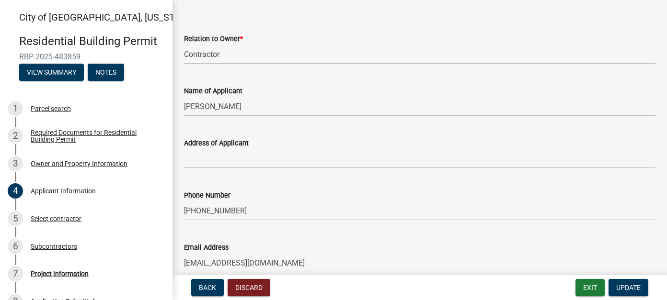
scroll to position [48, 0]
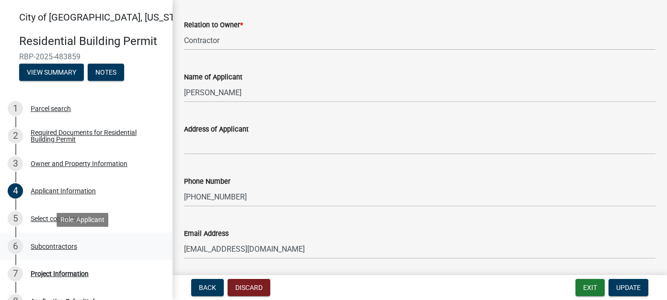
click at [78, 246] on div "6 Subcontractors" at bounding box center [82, 246] width 149 height 15
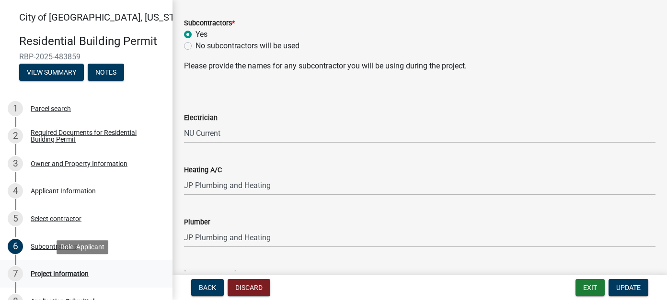
click at [43, 274] on div "Project Information" at bounding box center [60, 274] width 58 height 7
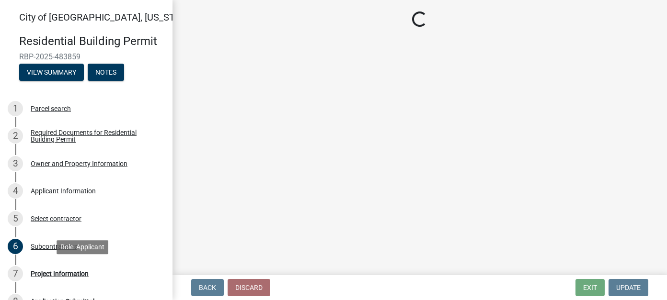
scroll to position [0, 0]
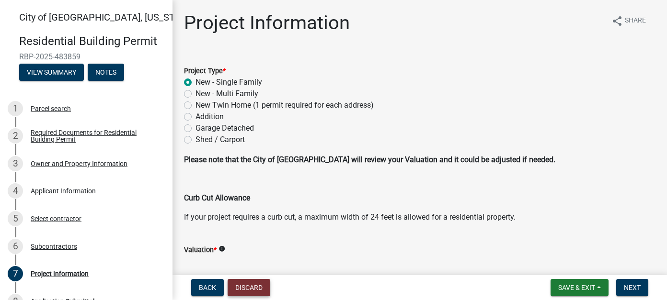
click at [245, 285] on button "Discard" at bounding box center [249, 287] width 43 height 17
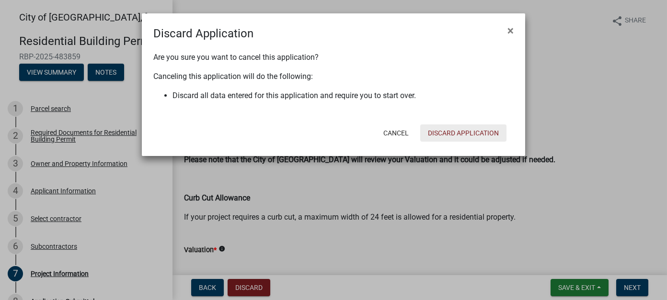
click at [472, 126] on button "Discard Application" at bounding box center [463, 133] width 86 height 17
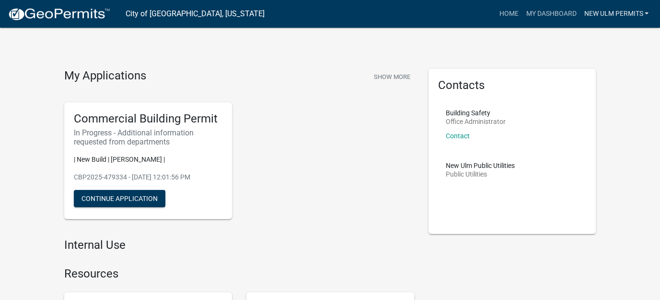
drag, startPoint x: 615, startPoint y: 12, endPoint x: 615, endPoint y: 19, distance: 6.7
click at [615, 12] on link "New Ulm Permits" at bounding box center [616, 14] width 72 height 18
click at [594, 69] on link "Logout" at bounding box center [613, 70] width 77 height 23
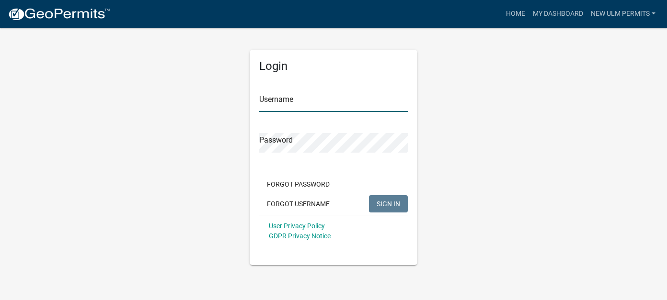
type input "[PERSON_NAME]"
click at [386, 198] on button "SIGN IN" at bounding box center [388, 203] width 39 height 17
type input "[PERSON_NAME]"
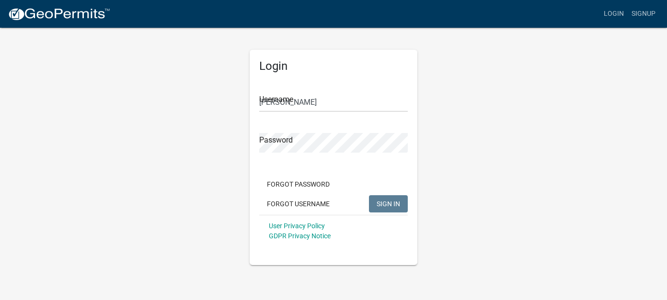
click at [383, 205] on span "SIGN IN" at bounding box center [388, 204] width 23 height 8
